Goal: Task Accomplishment & Management: Manage account settings

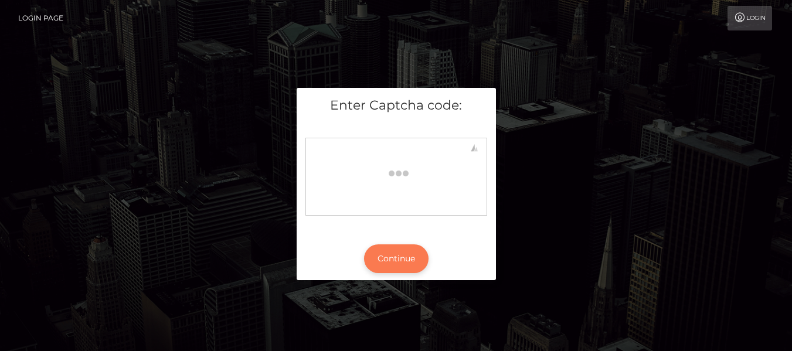
click at [393, 253] on button "Continue" at bounding box center [396, 259] width 65 height 29
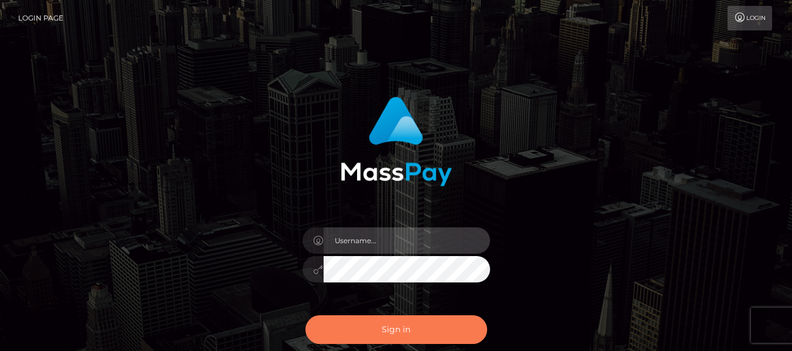
type input "dragon.rush"
click at [391, 330] on button "Sign in" at bounding box center [397, 329] width 182 height 29
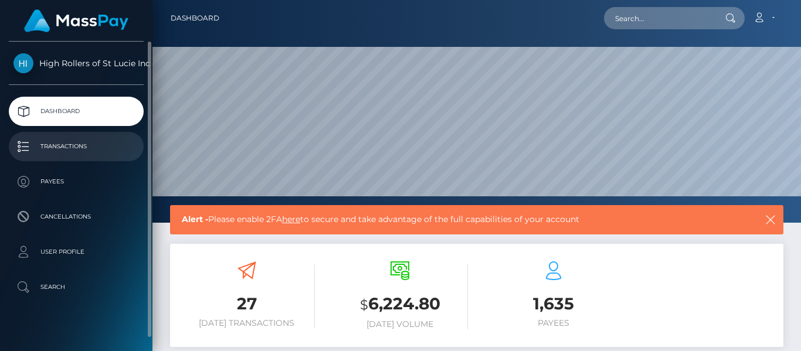
scroll to position [208, 192]
click at [123, 136] on link "Transactions" at bounding box center [76, 146] width 135 height 29
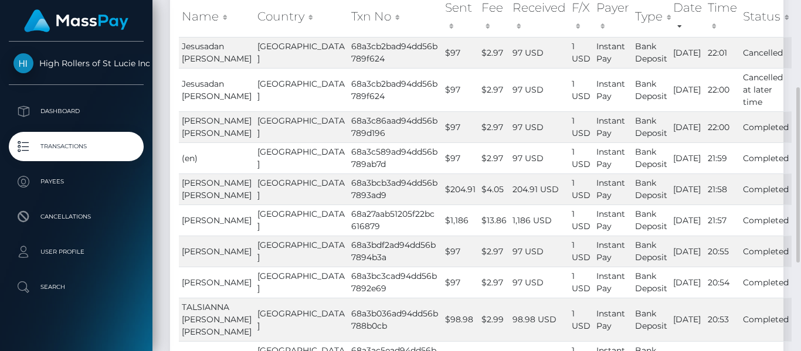
scroll to position [235, 0]
